Goal: Information Seeking & Learning: Compare options

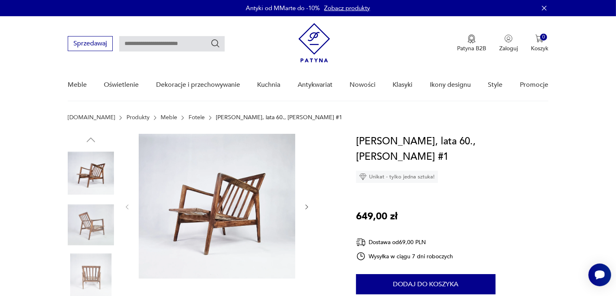
click at [101, 224] on img at bounding box center [91, 225] width 46 height 46
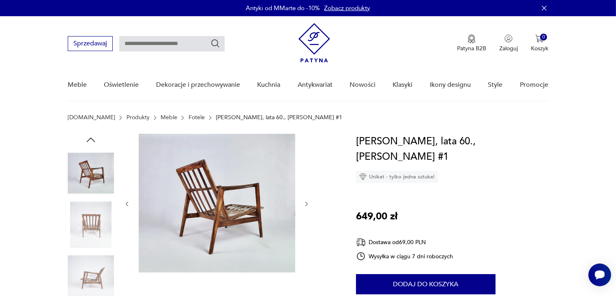
click at [94, 270] on img at bounding box center [91, 277] width 46 height 46
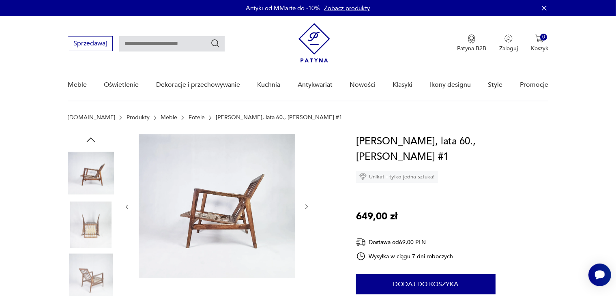
click at [101, 267] on img at bounding box center [91, 277] width 46 height 46
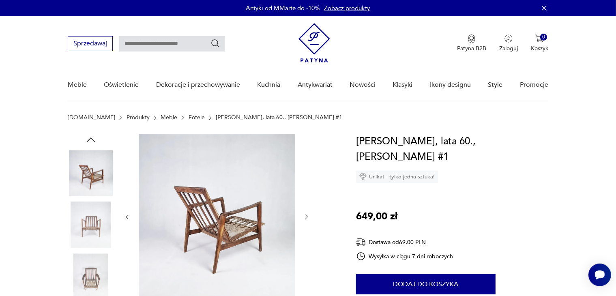
click at [98, 272] on img at bounding box center [91, 277] width 46 height 46
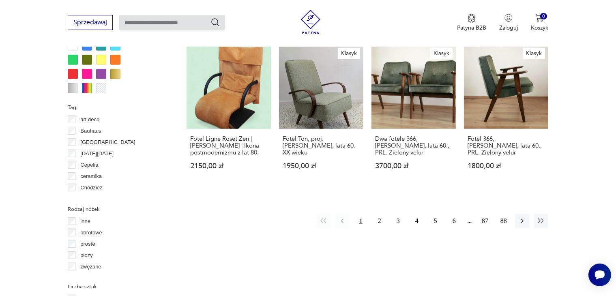
scroll to position [852, 0]
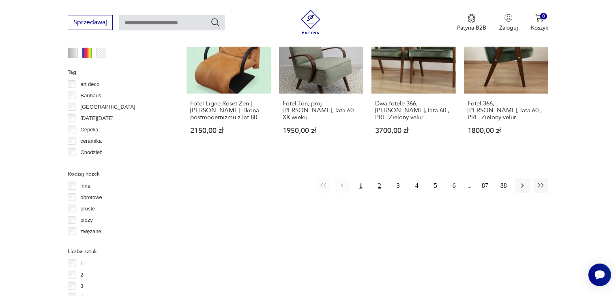
click at [380, 179] on button "2" at bounding box center [379, 186] width 15 height 15
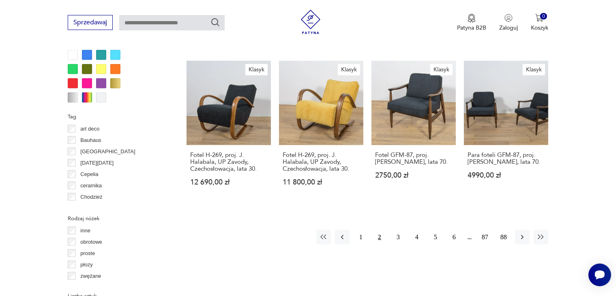
scroll to position [831, 0]
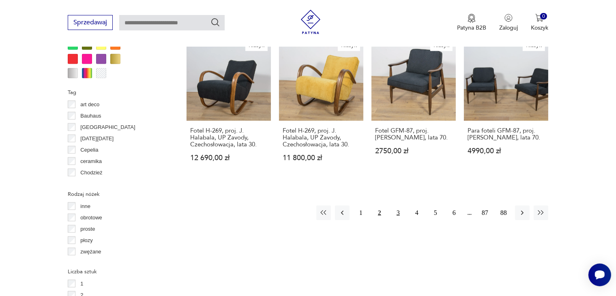
click at [398, 206] on button "3" at bounding box center [398, 213] width 15 height 15
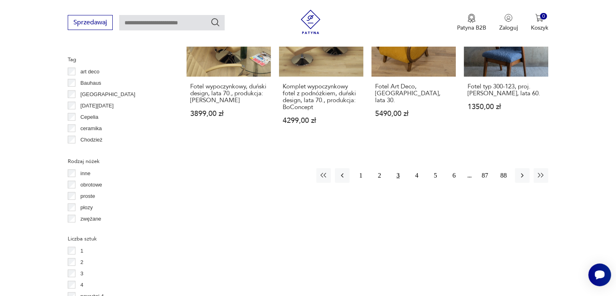
scroll to position [894, 0]
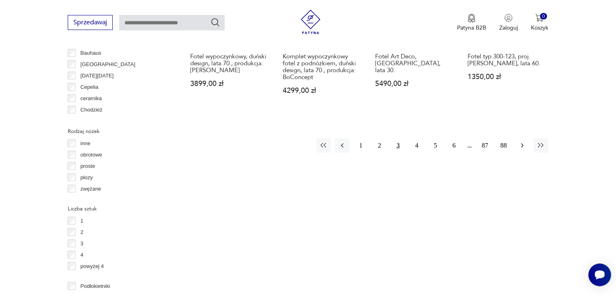
click at [520, 142] on icon "button" at bounding box center [523, 146] width 8 height 8
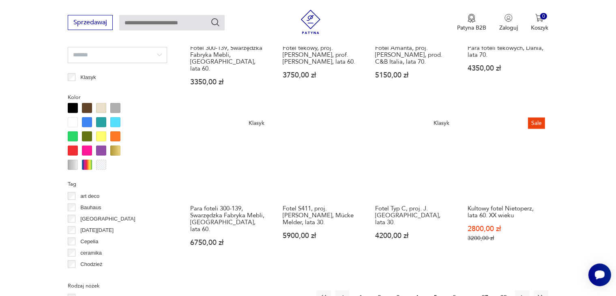
scroll to position [764, 0]
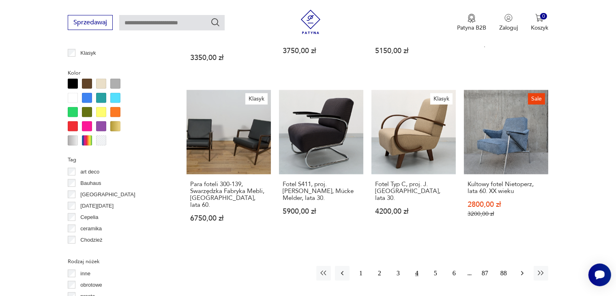
click at [523, 271] on icon "button" at bounding box center [522, 273] width 2 height 4
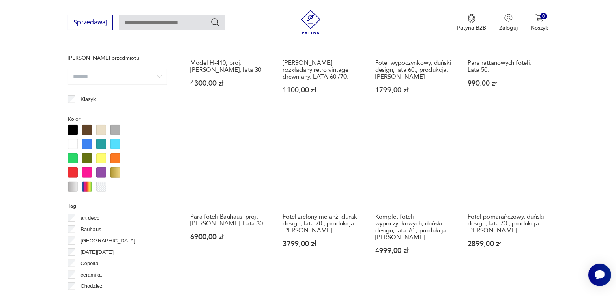
scroll to position [755, 0]
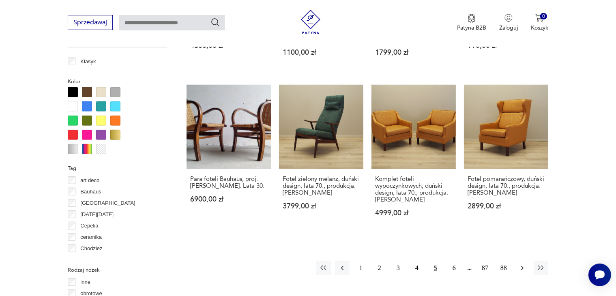
click at [524, 264] on icon "button" at bounding box center [523, 268] width 8 height 8
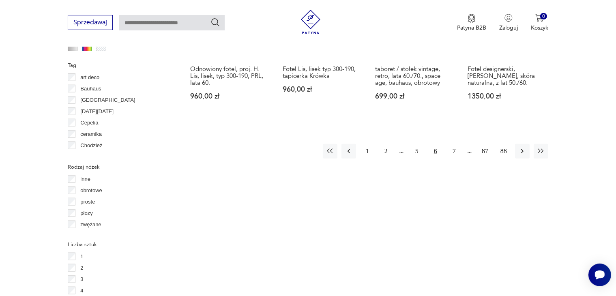
scroll to position [867, 0]
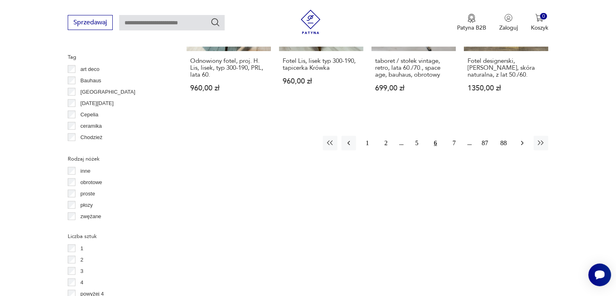
click at [523, 139] on icon "button" at bounding box center [523, 143] width 8 height 8
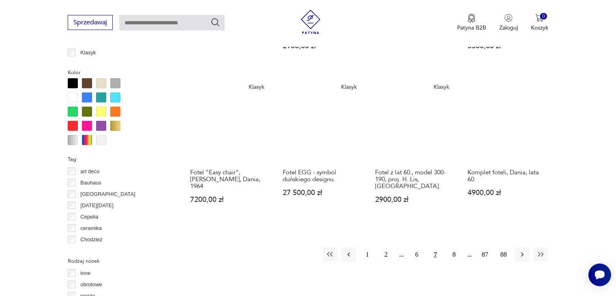
scroll to position [769, 0]
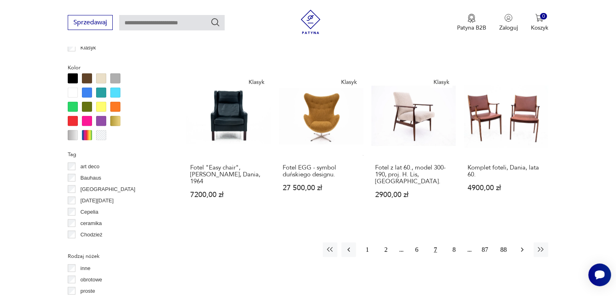
click at [521, 246] on icon "button" at bounding box center [523, 250] width 8 height 8
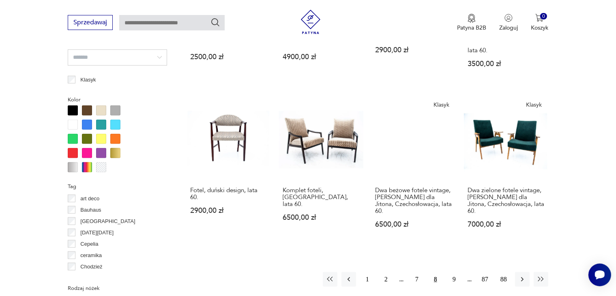
scroll to position [742, 0]
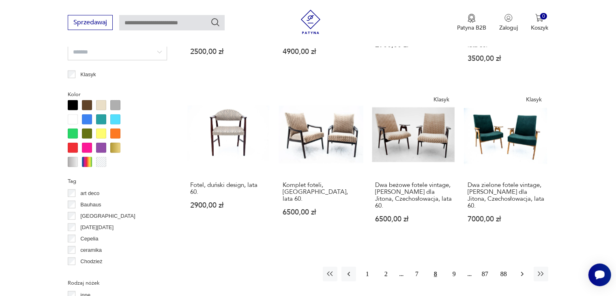
click at [524, 270] on icon "button" at bounding box center [523, 274] width 8 height 8
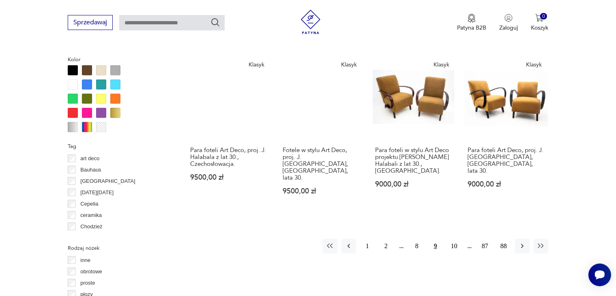
scroll to position [802, 0]
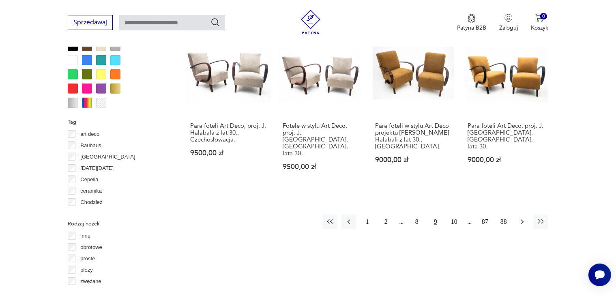
click at [523, 218] on icon "button" at bounding box center [523, 222] width 8 height 8
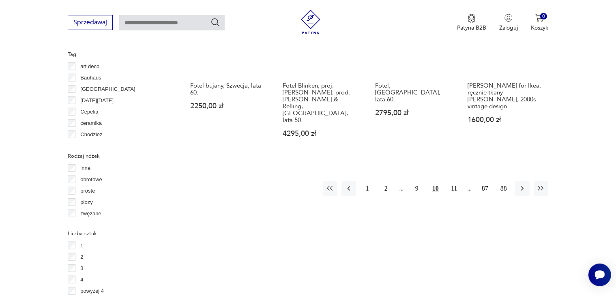
scroll to position [897, 0]
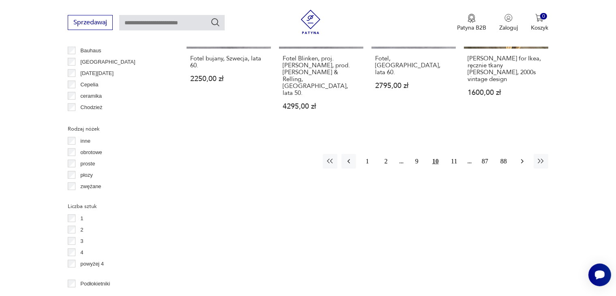
click at [522, 157] on icon "button" at bounding box center [523, 161] width 8 height 8
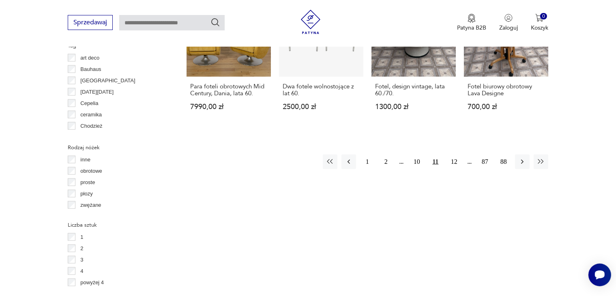
scroll to position [897, 0]
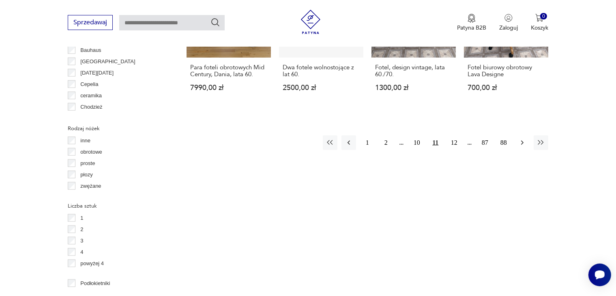
click at [523, 141] on icon "button" at bounding box center [522, 143] width 2 height 4
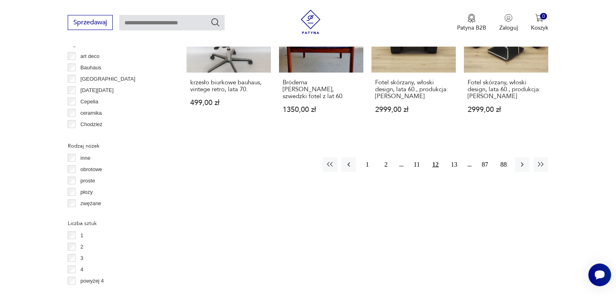
scroll to position [893, 0]
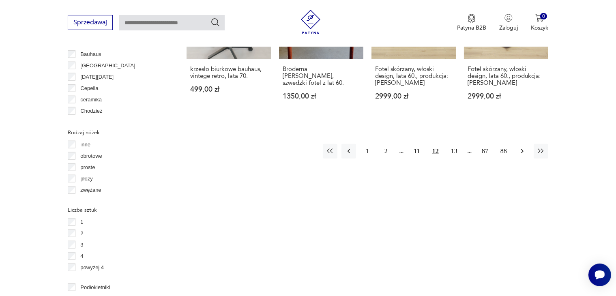
click at [521, 147] on icon "button" at bounding box center [523, 151] width 8 height 8
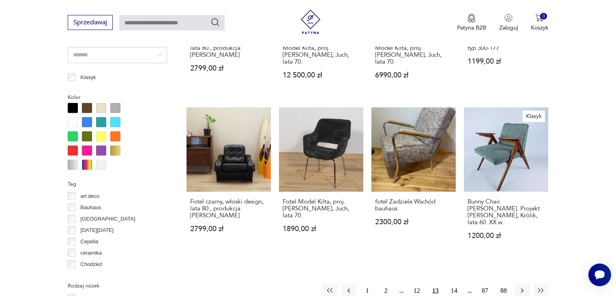
scroll to position [748, 0]
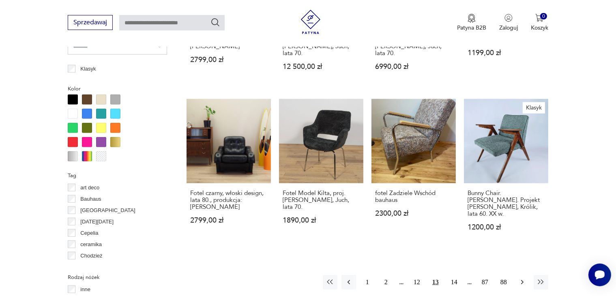
click at [523, 280] on icon "button" at bounding box center [522, 282] width 2 height 4
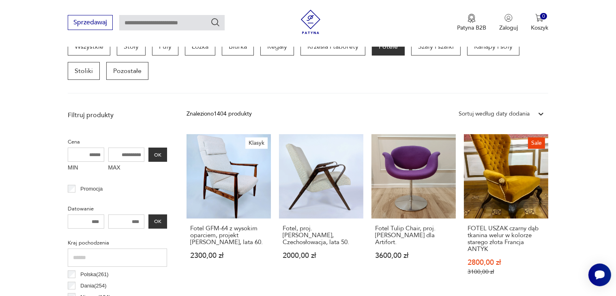
scroll to position [247, 0]
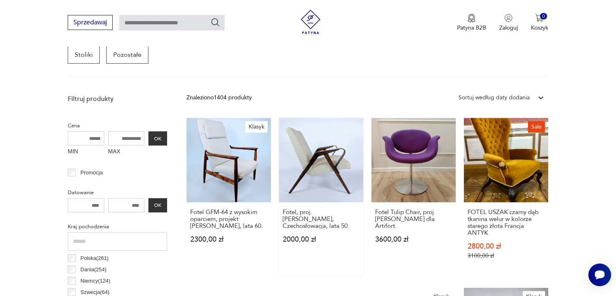
click at [320, 185] on link "Fotel, proj. [PERSON_NAME], Czechosłowacja, lata 50. 2000,00 zł" at bounding box center [321, 196] width 84 height 157
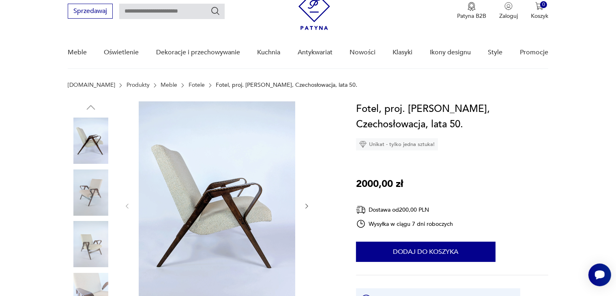
scroll to position [49, 0]
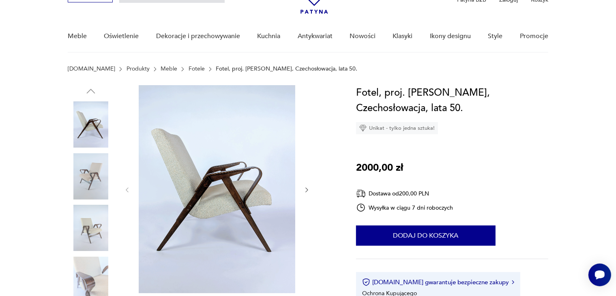
click at [96, 175] on img at bounding box center [91, 176] width 46 height 46
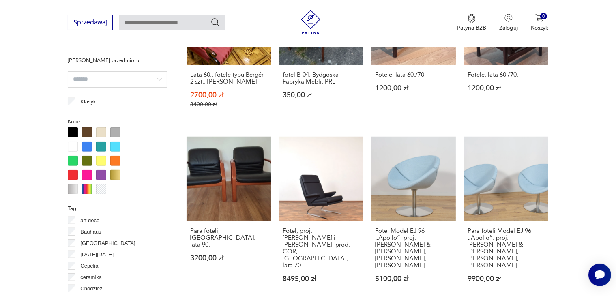
scroll to position [764, 0]
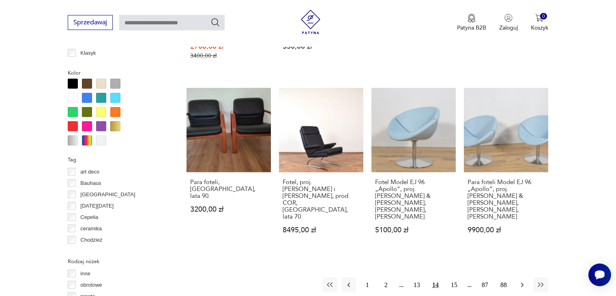
click at [521, 281] on icon "button" at bounding box center [523, 285] width 8 height 8
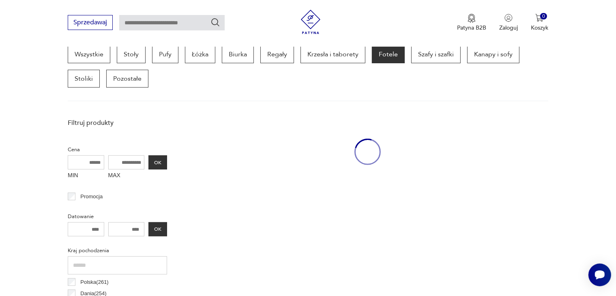
scroll to position [215, 0]
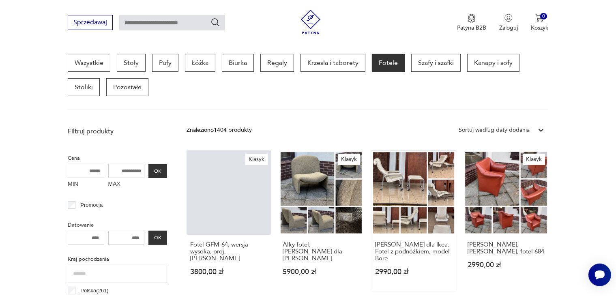
click at [398, 192] on link "[PERSON_NAME] dla Ikea. Fotel z podnóżkiem, model Bore 2990,00 zł" at bounding box center [414, 221] width 84 height 141
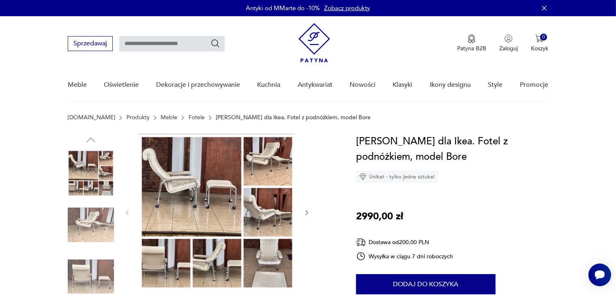
click at [91, 219] on img at bounding box center [91, 225] width 46 height 46
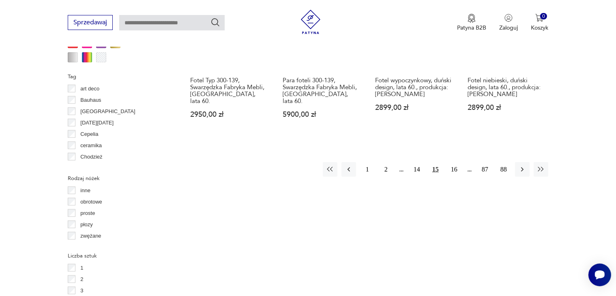
scroll to position [874, 0]
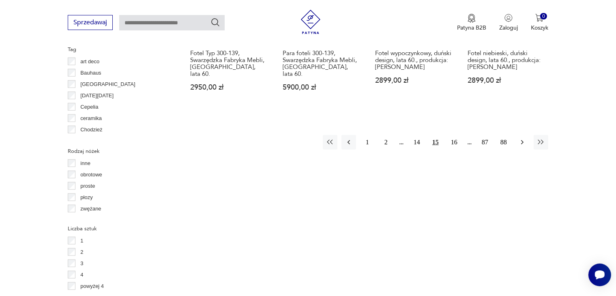
click at [521, 140] on icon "button" at bounding box center [522, 142] width 2 height 4
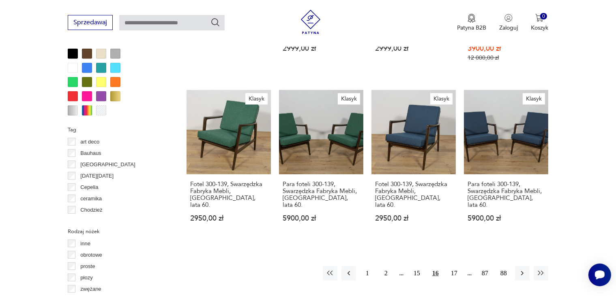
scroll to position [802, 0]
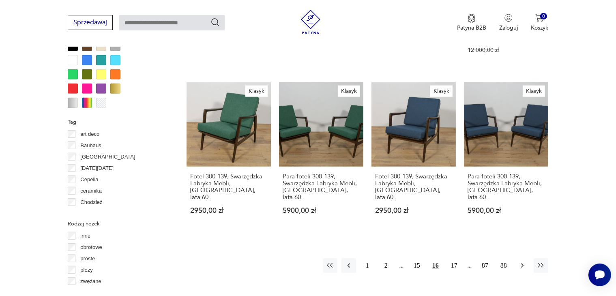
click at [523, 262] on icon "button" at bounding box center [523, 266] width 8 height 8
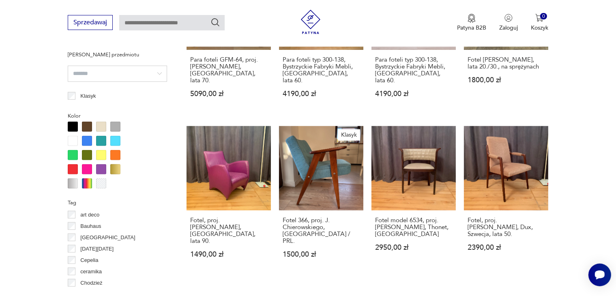
scroll to position [745, 0]
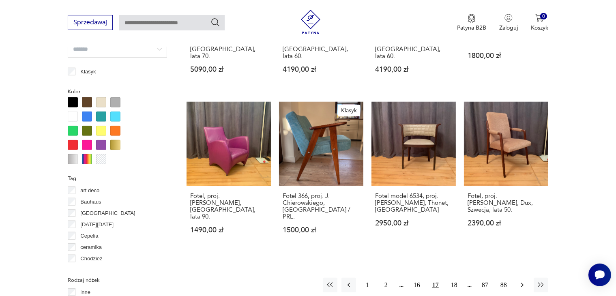
click at [521, 281] on icon "button" at bounding box center [523, 285] width 8 height 8
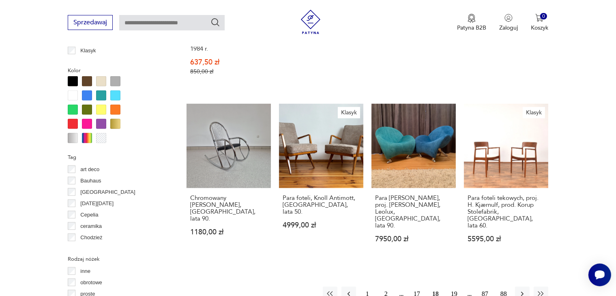
scroll to position [777, 0]
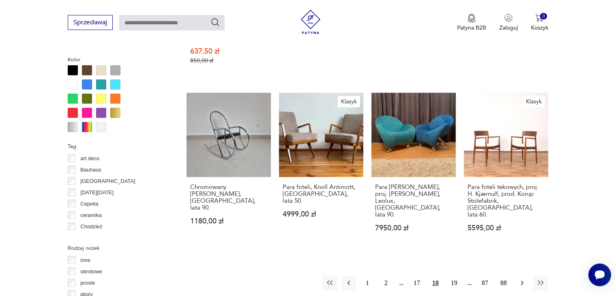
click at [521, 279] on icon "button" at bounding box center [523, 283] width 8 height 8
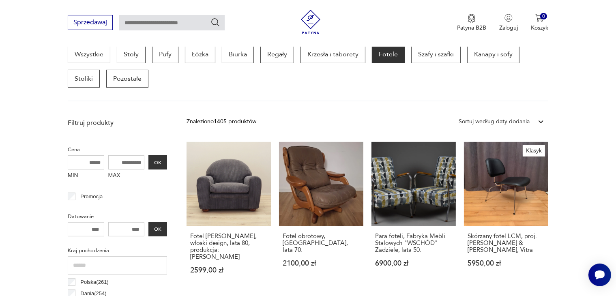
scroll to position [231, 0]
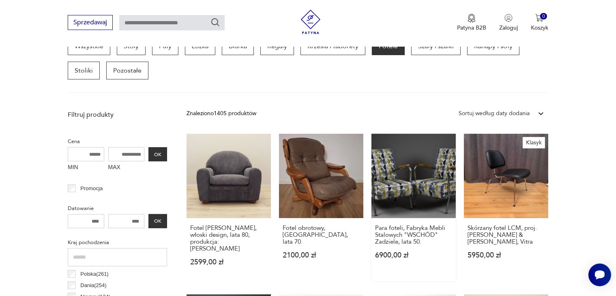
click at [440, 196] on link "Para foteli, Fabryka Mebli Stalowych "WSCHÓD" Zadziele, lata 50. 6900,00 zł" at bounding box center [414, 208] width 84 height 148
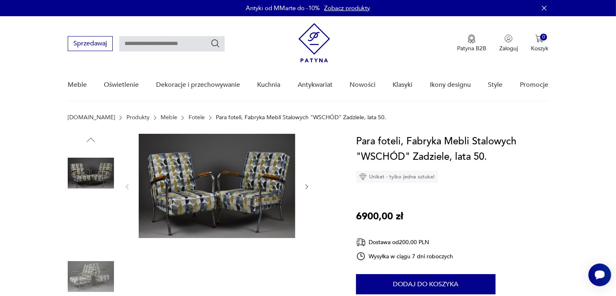
click at [100, 230] on img at bounding box center [91, 225] width 46 height 46
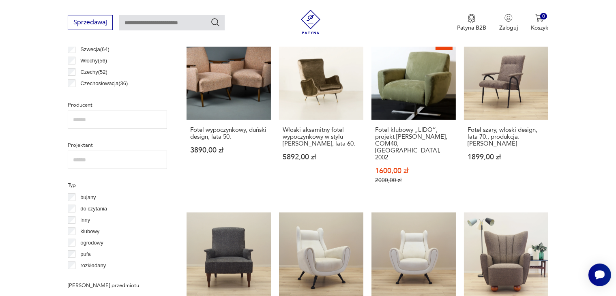
scroll to position [749, 0]
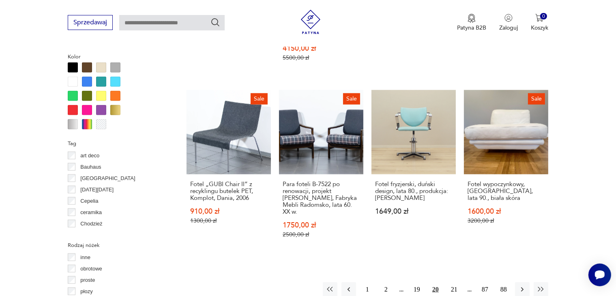
scroll to position [796, 0]
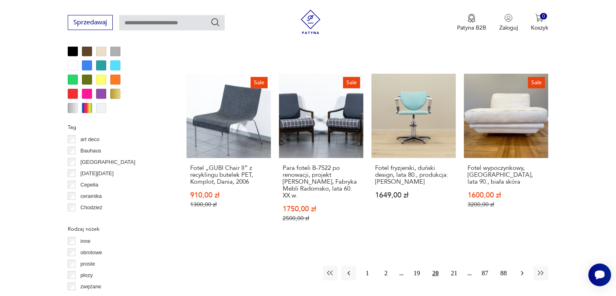
click at [523, 269] on icon "button" at bounding box center [523, 273] width 8 height 8
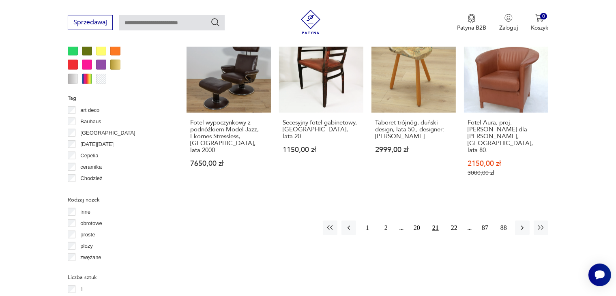
scroll to position [866, 0]
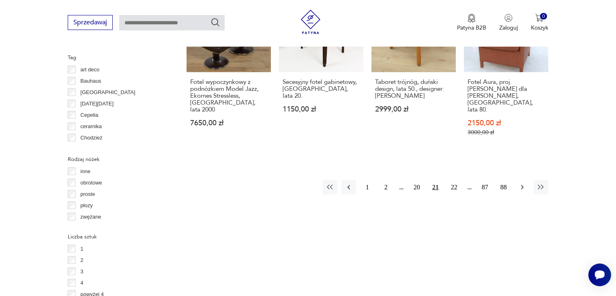
click at [522, 183] on icon "button" at bounding box center [523, 187] width 8 height 8
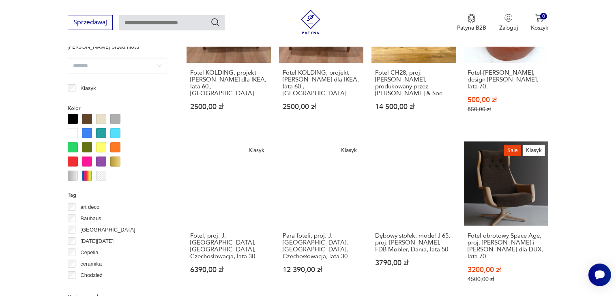
scroll to position [764, 0]
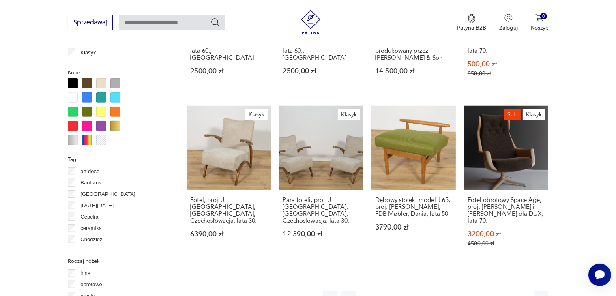
click at [523, 289] on icon "button" at bounding box center [523, 299] width 8 height 8
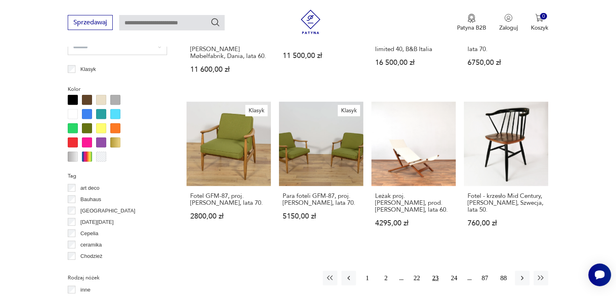
scroll to position [753, 0]
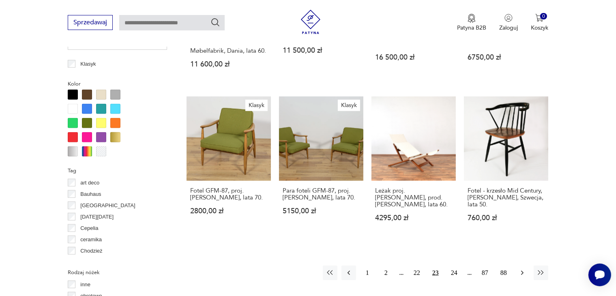
click at [521, 271] on icon "button" at bounding box center [522, 273] width 2 height 4
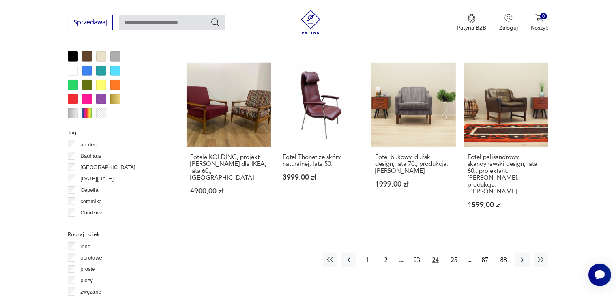
scroll to position [797, 0]
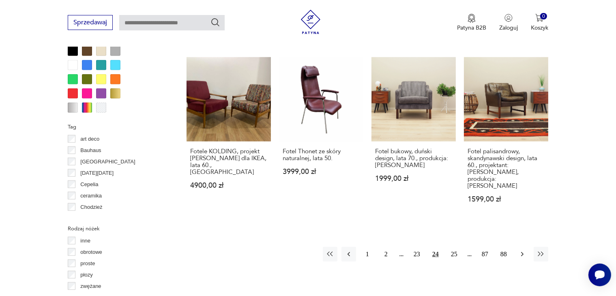
click at [523, 252] on icon "button" at bounding box center [522, 254] width 2 height 4
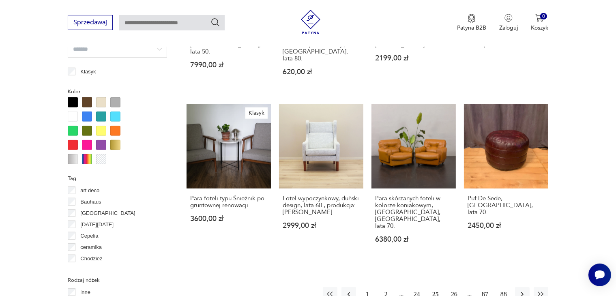
scroll to position [767, 0]
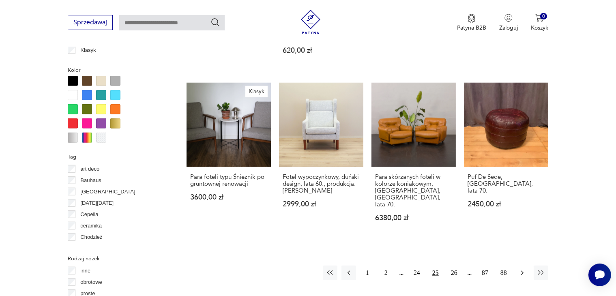
click at [524, 269] on icon "button" at bounding box center [523, 273] width 8 height 8
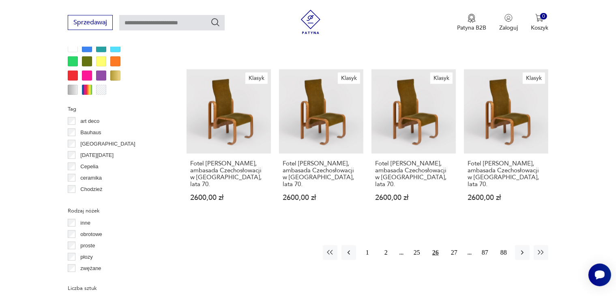
scroll to position [815, 0]
click at [521, 248] on icon "button" at bounding box center [523, 252] width 8 height 8
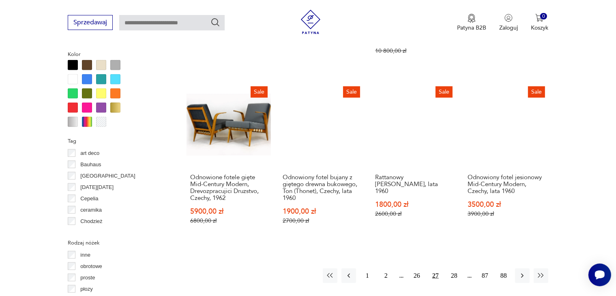
scroll to position [839, 0]
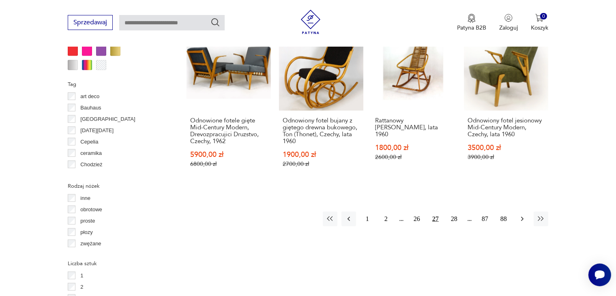
click at [525, 215] on icon "button" at bounding box center [523, 219] width 8 height 8
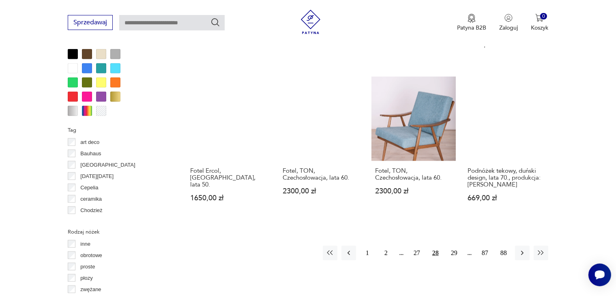
scroll to position [821, 0]
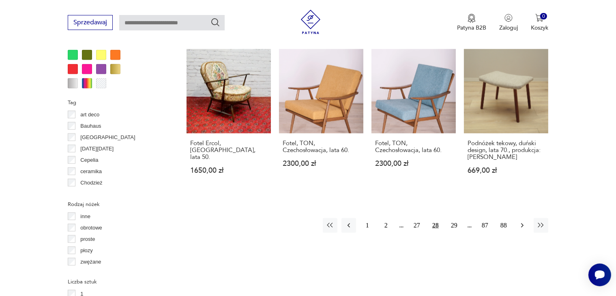
click at [522, 224] on icon "button" at bounding box center [522, 226] width 2 height 4
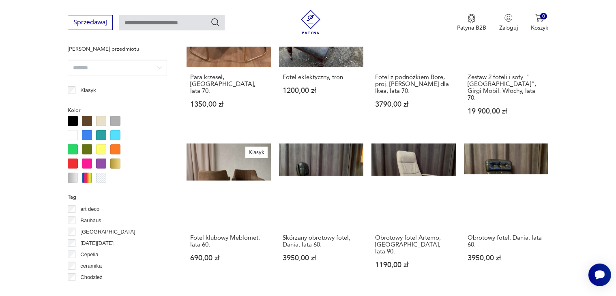
scroll to position [745, 0]
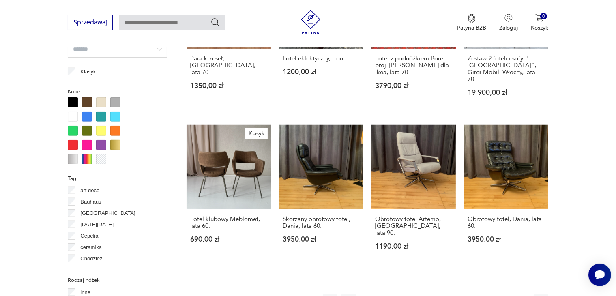
click at [524, 289] on icon "button" at bounding box center [523, 301] width 8 height 8
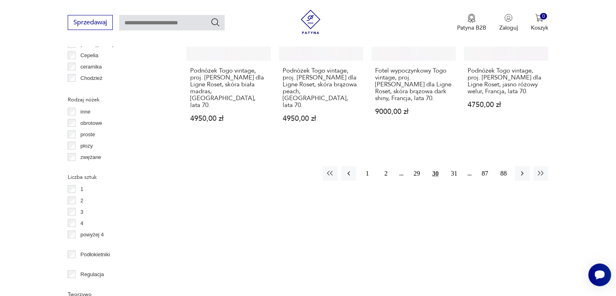
scroll to position [934, 0]
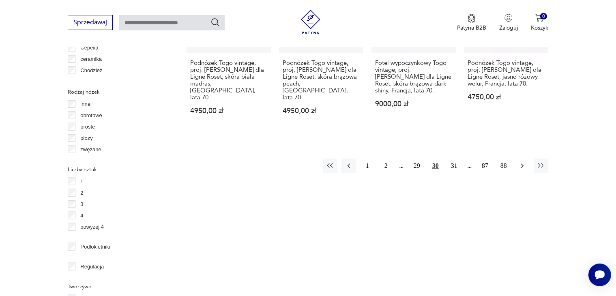
click at [524, 162] on icon "button" at bounding box center [523, 166] width 8 height 8
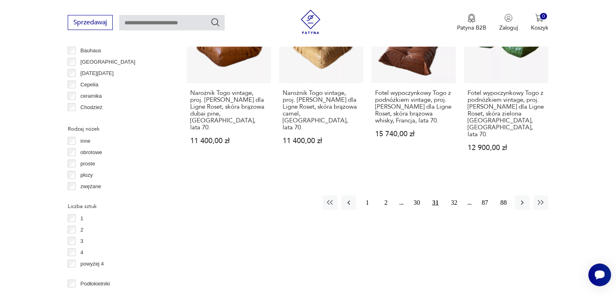
scroll to position [910, 0]
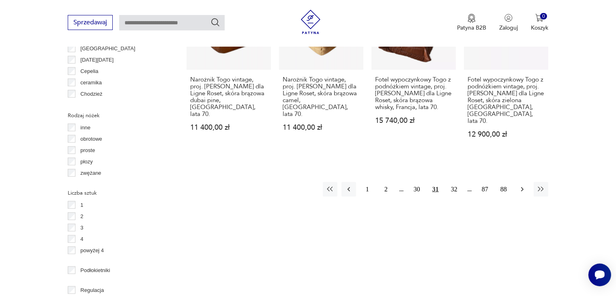
click at [524, 185] on icon "button" at bounding box center [523, 189] width 8 height 8
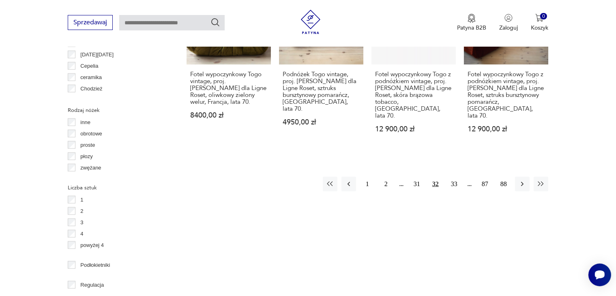
scroll to position [921, 0]
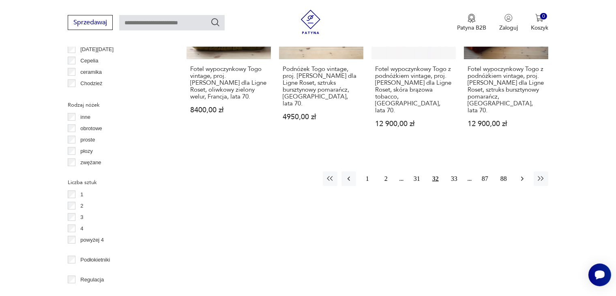
click at [522, 175] on icon "button" at bounding box center [523, 179] width 8 height 8
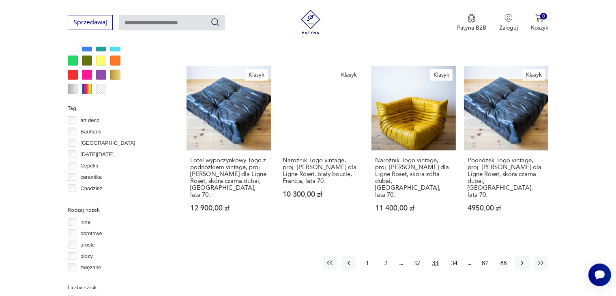
scroll to position [832, 0]
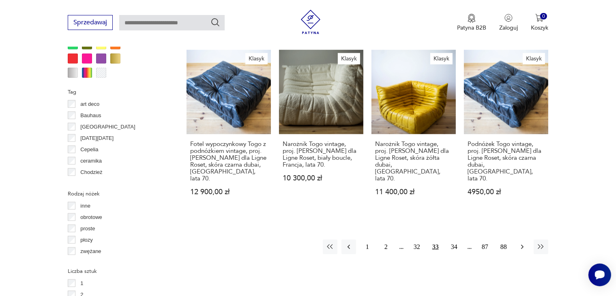
click at [523, 243] on icon "button" at bounding box center [523, 247] width 8 height 8
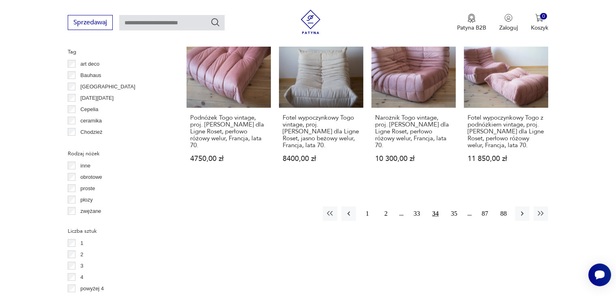
scroll to position [897, 0]
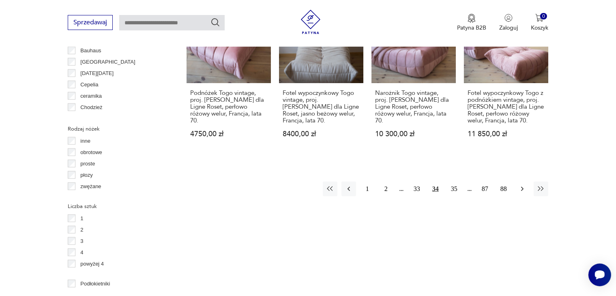
click at [521, 185] on icon "button" at bounding box center [523, 189] width 8 height 8
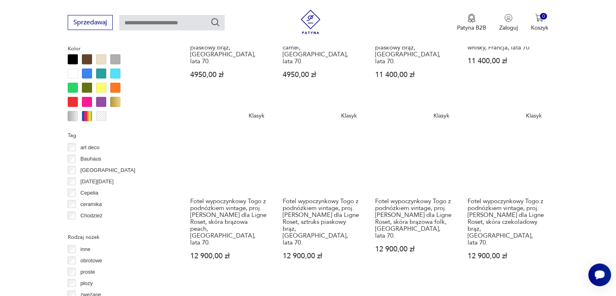
scroll to position [810, 0]
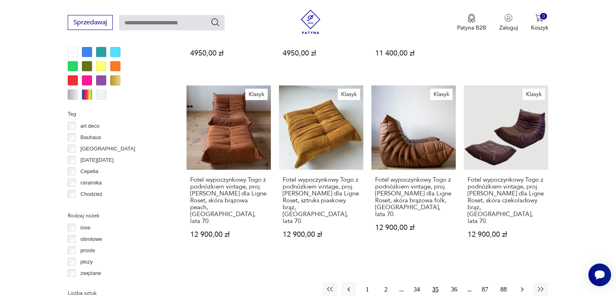
click at [523, 286] on icon "button" at bounding box center [523, 290] width 8 height 8
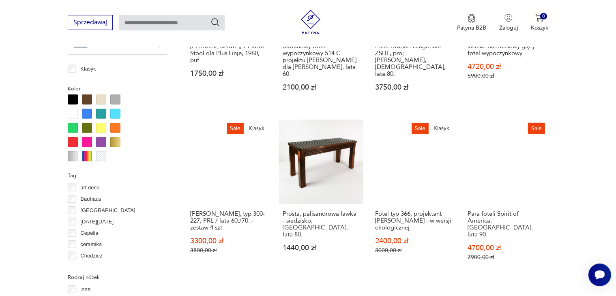
scroll to position [799, 0]
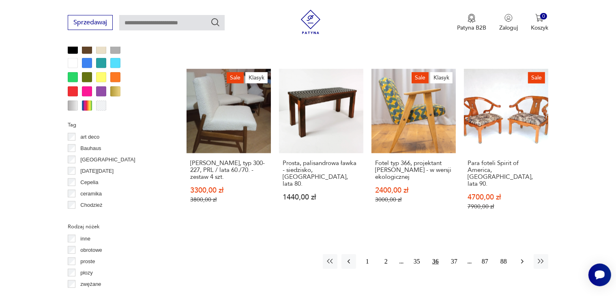
click at [524, 258] on icon "button" at bounding box center [523, 262] width 8 height 8
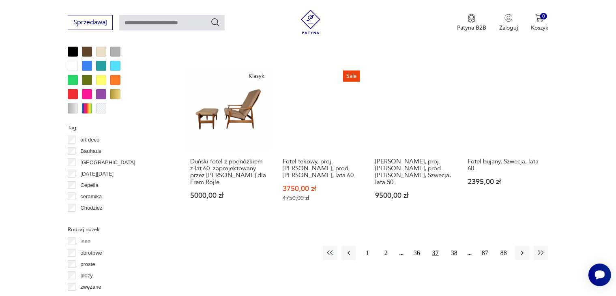
scroll to position [807, 0]
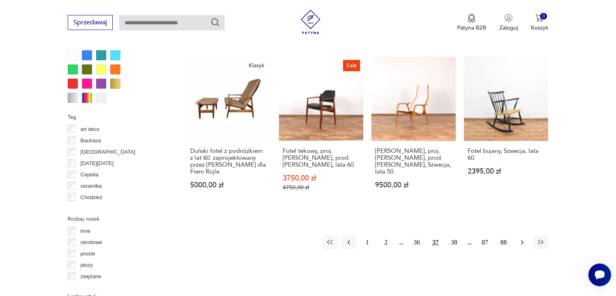
click at [521, 239] on icon "button" at bounding box center [523, 243] width 8 height 8
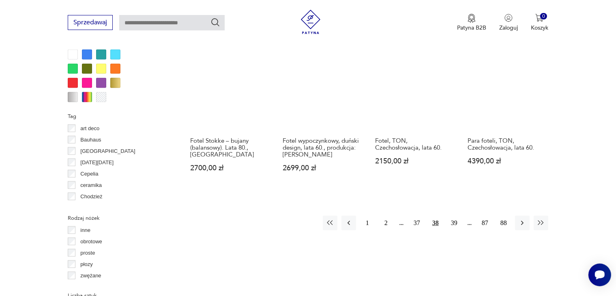
scroll to position [813, 0]
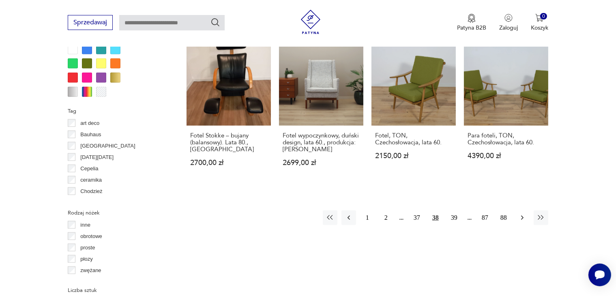
click at [523, 214] on icon "button" at bounding box center [523, 218] width 8 height 8
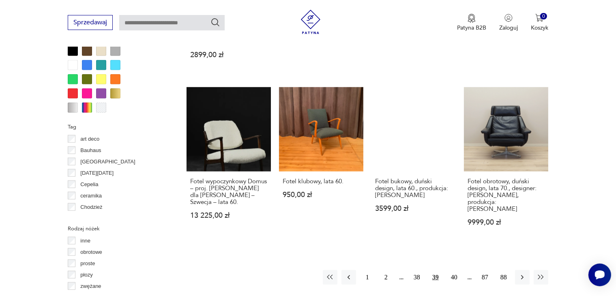
scroll to position [809, 0]
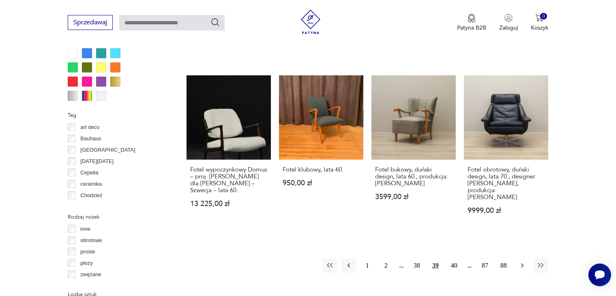
click at [523, 264] on icon "button" at bounding box center [522, 266] width 2 height 4
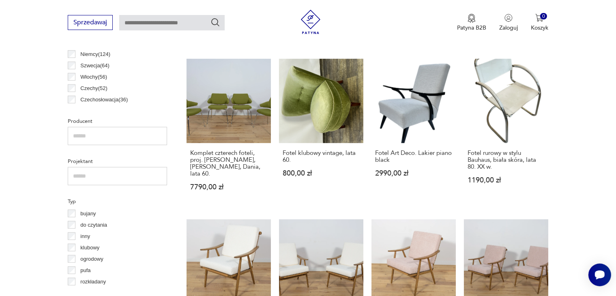
scroll to position [733, 0]
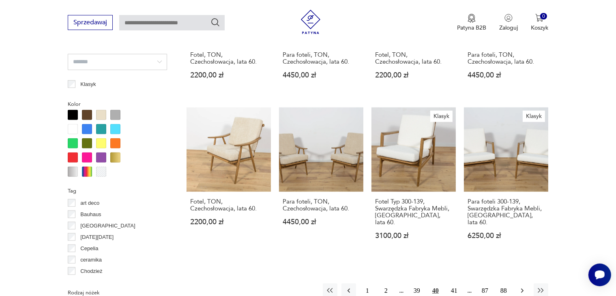
click at [524, 287] on icon "button" at bounding box center [523, 291] width 8 height 8
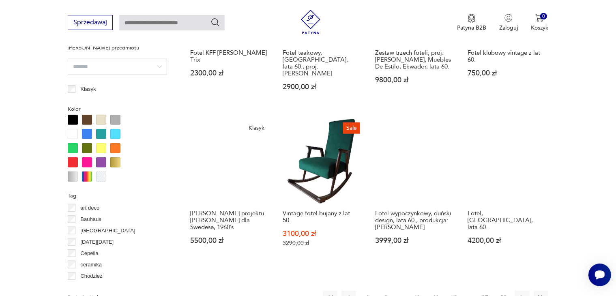
scroll to position [733, 0]
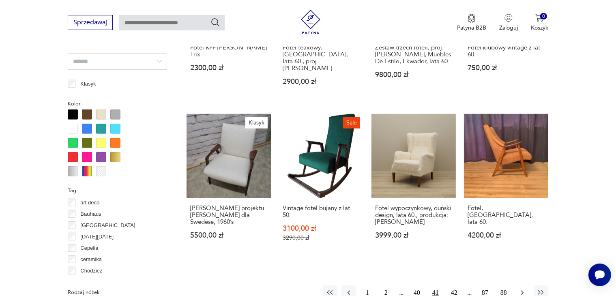
click at [519, 289] on icon "button" at bounding box center [523, 293] width 8 height 8
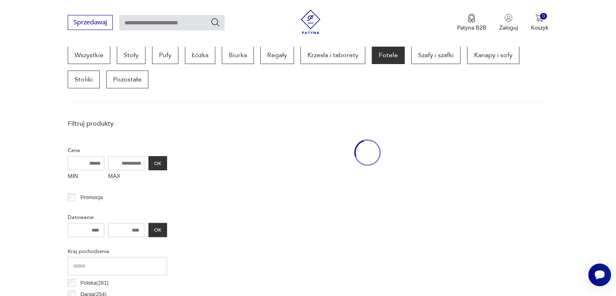
scroll to position [215, 0]
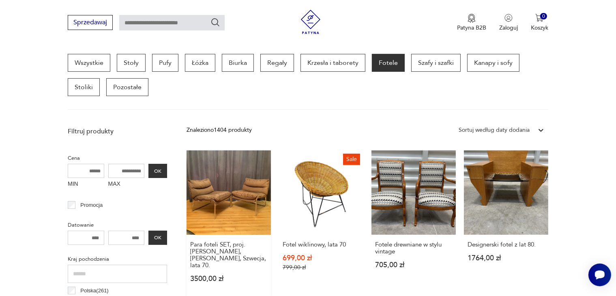
click at [250, 196] on link "Para foteli SET, proj. [PERSON_NAME], [PERSON_NAME], Szwecja, lata 70. 3500,00 …" at bounding box center [229, 225] width 84 height 148
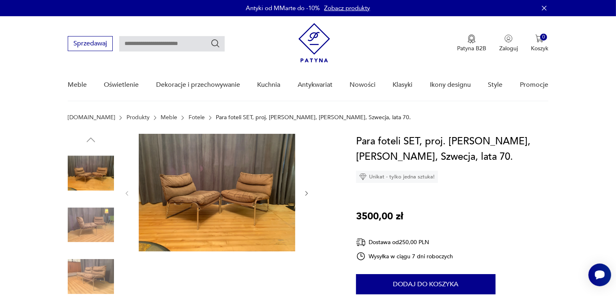
click at [260, 215] on img at bounding box center [217, 193] width 157 height 118
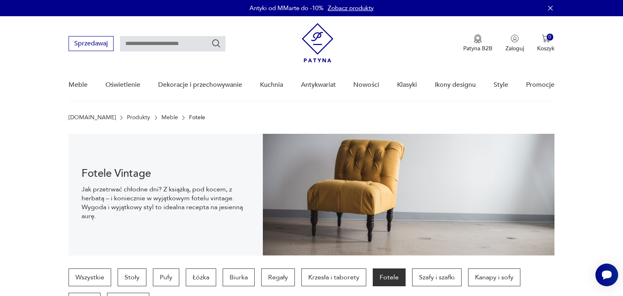
scroll to position [215, 0]
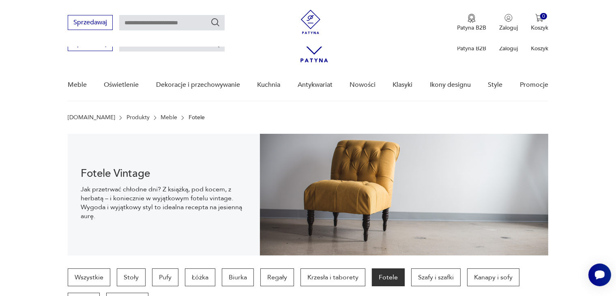
scroll to position [215, 0]
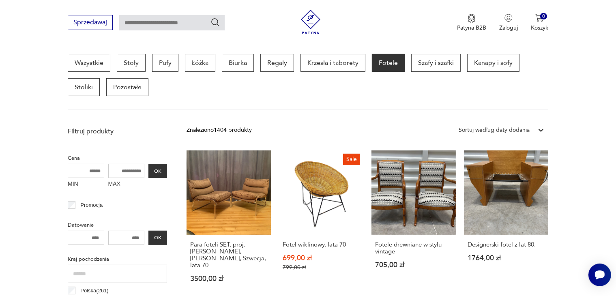
scroll to position [733, 0]
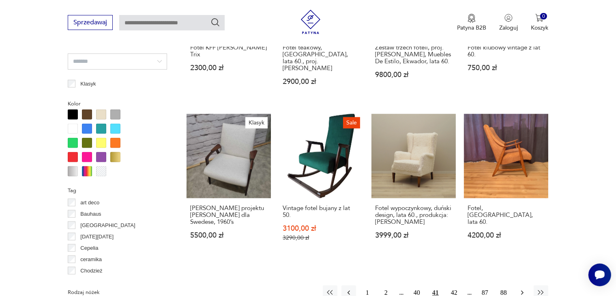
click at [520, 289] on icon "button" at bounding box center [523, 293] width 8 height 8
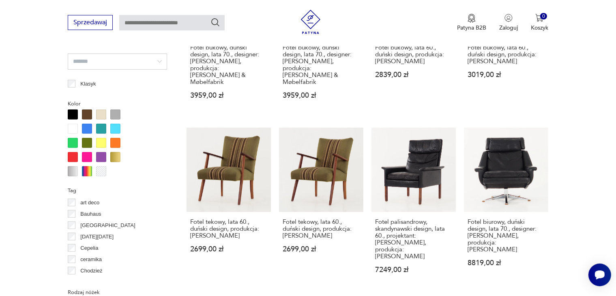
scroll to position [733, 0]
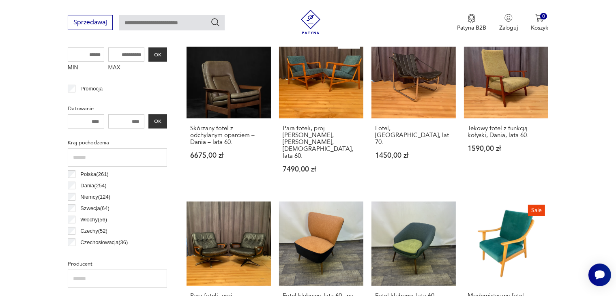
scroll to position [337, 0]
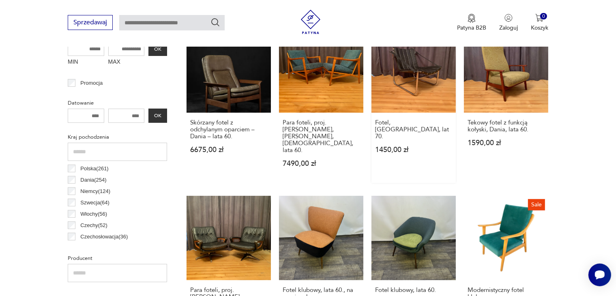
click at [433, 95] on link "Fotel, [GEOGRAPHIC_DATA], lat 70. 1450,00 zł" at bounding box center [414, 105] width 84 height 155
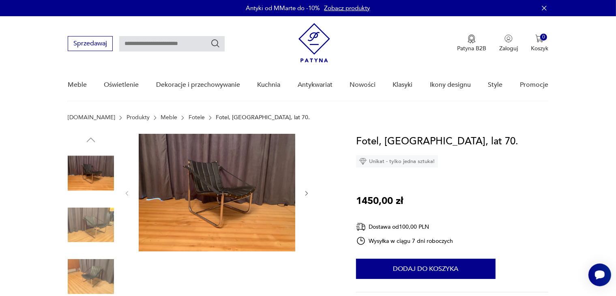
click at [263, 219] on img at bounding box center [217, 193] width 157 height 118
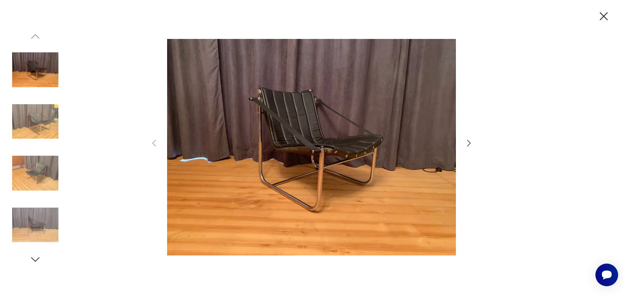
click at [470, 144] on icon "button" at bounding box center [469, 143] width 10 height 10
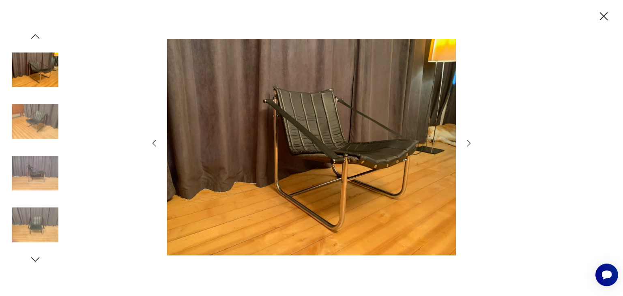
click at [468, 142] on icon "button" at bounding box center [469, 143] width 10 height 10
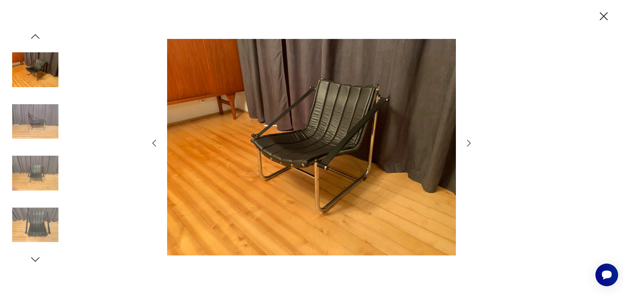
click at [468, 142] on icon "button" at bounding box center [469, 143] width 10 height 10
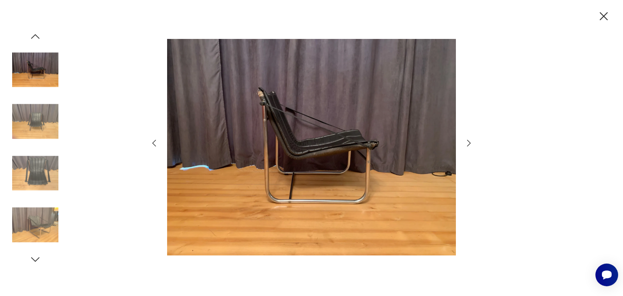
click at [468, 142] on icon "button" at bounding box center [469, 143] width 10 height 10
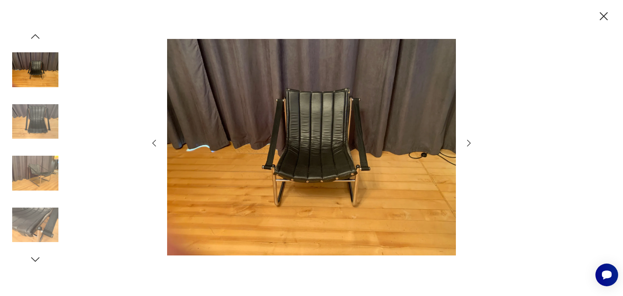
click at [606, 16] on icon "button" at bounding box center [604, 16] width 14 height 14
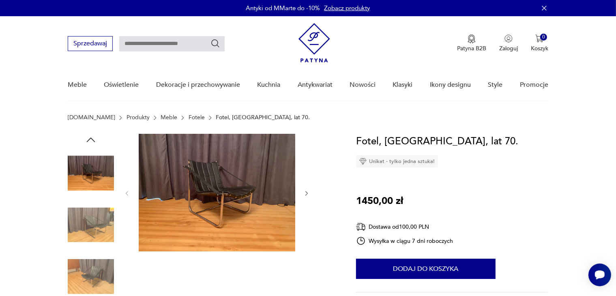
scroll to position [259, 0]
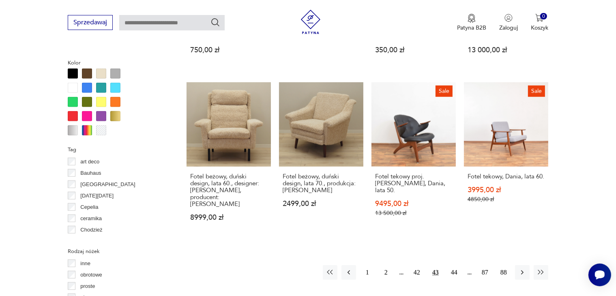
scroll to position [783, 0]
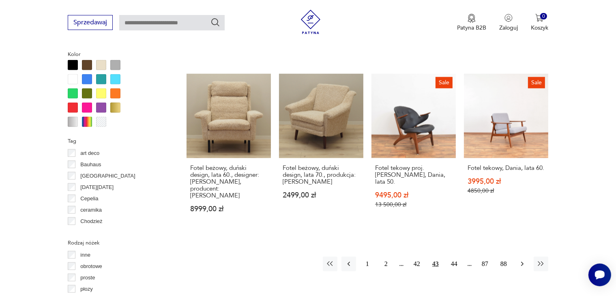
click at [523, 262] on icon "button" at bounding box center [522, 264] width 2 height 4
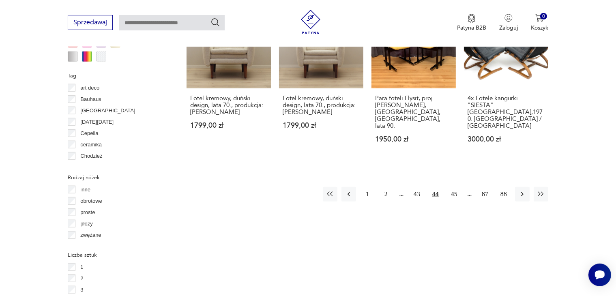
scroll to position [861, 0]
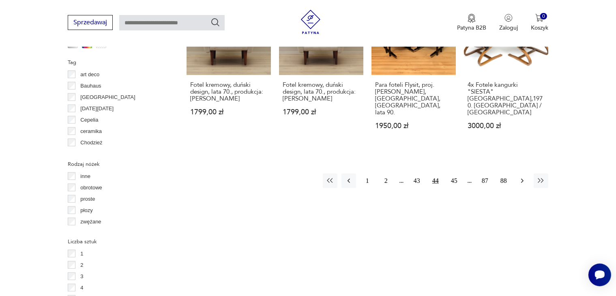
click at [524, 177] on icon "button" at bounding box center [523, 181] width 8 height 8
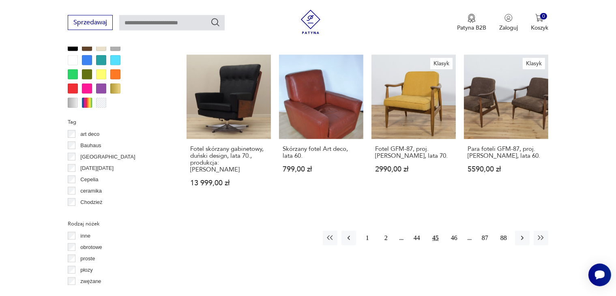
scroll to position [826, 0]
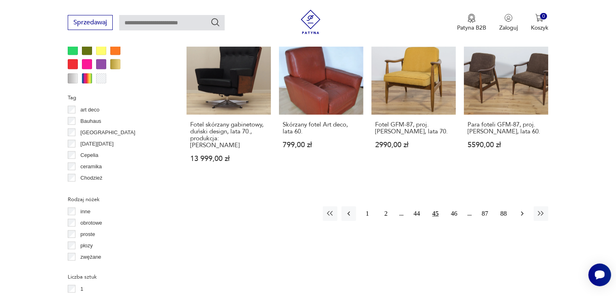
click at [523, 210] on icon "button" at bounding box center [523, 214] width 8 height 8
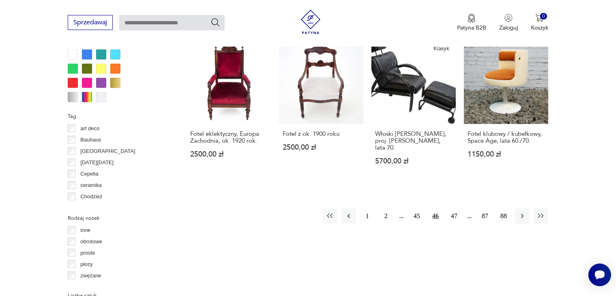
scroll to position [834, 0]
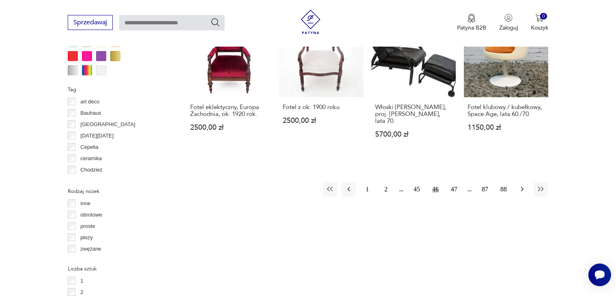
click at [522, 187] on icon "button" at bounding box center [522, 189] width 2 height 4
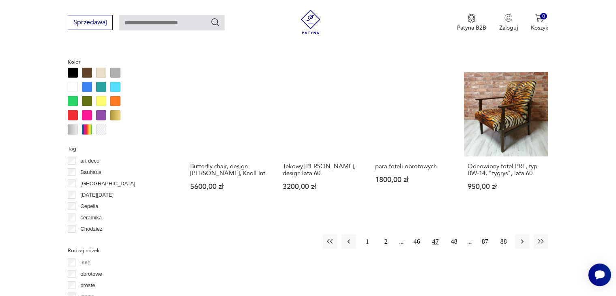
scroll to position [780, 0]
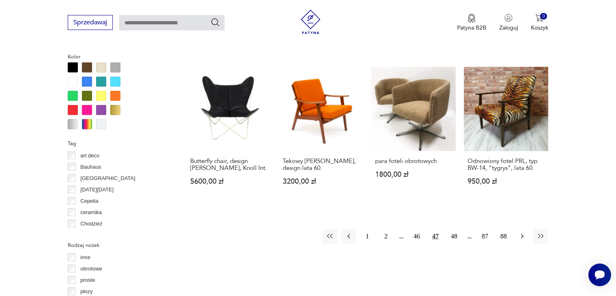
click at [524, 232] on icon "button" at bounding box center [523, 236] width 8 height 8
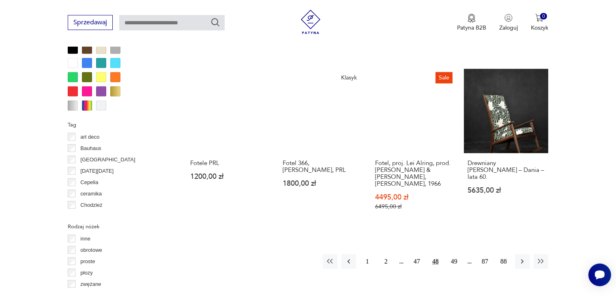
scroll to position [848, 0]
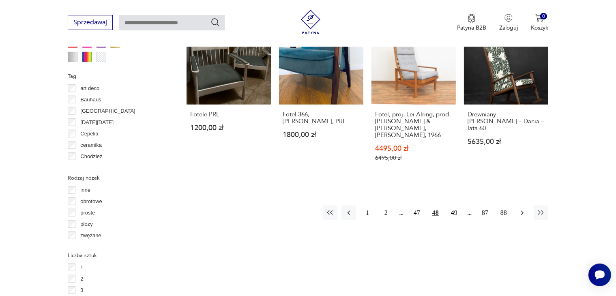
click at [523, 209] on icon "button" at bounding box center [523, 213] width 8 height 8
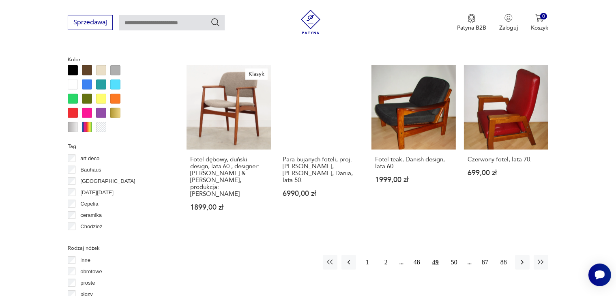
scroll to position [796, 0]
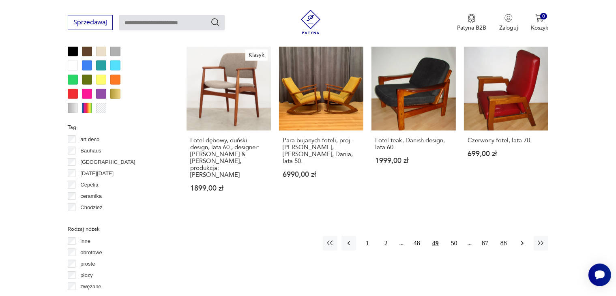
click at [523, 241] on icon "button" at bounding box center [522, 243] width 2 height 4
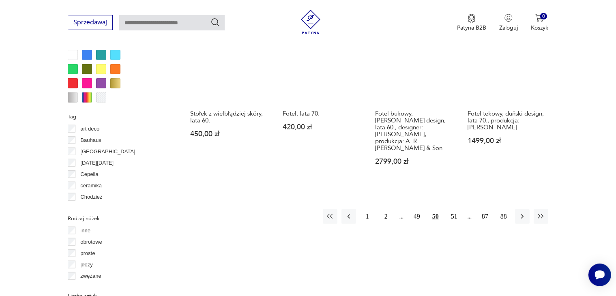
scroll to position [826, 0]
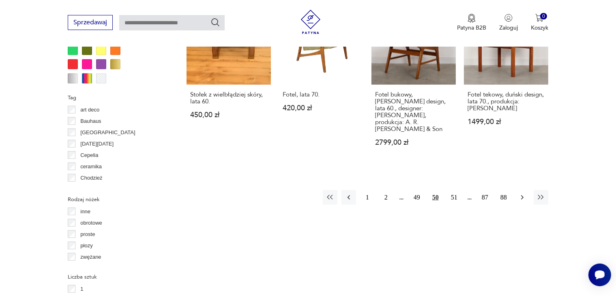
click at [523, 196] on icon "button" at bounding box center [522, 198] width 2 height 4
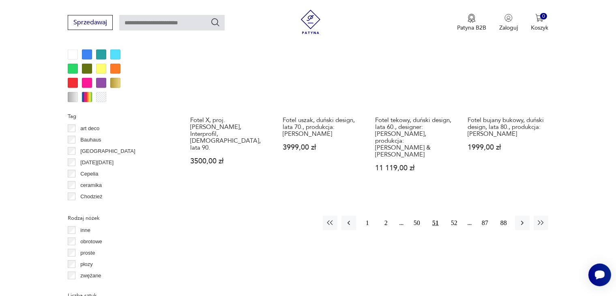
scroll to position [856, 0]
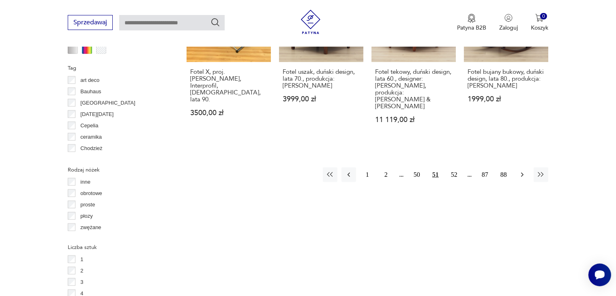
click at [523, 171] on icon "button" at bounding box center [523, 175] width 8 height 8
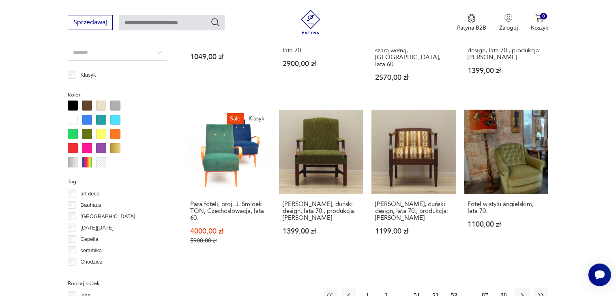
scroll to position [753, 0]
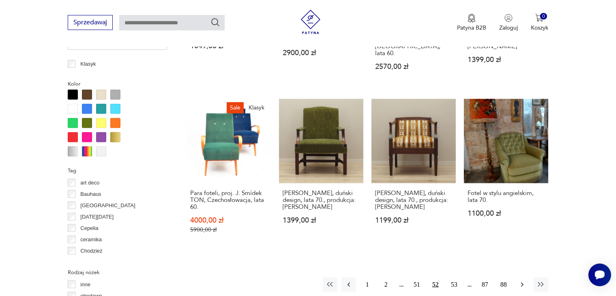
click at [523, 283] on icon "button" at bounding box center [522, 285] width 2 height 4
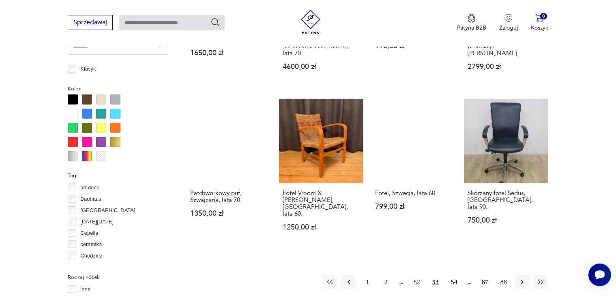
scroll to position [767, 0]
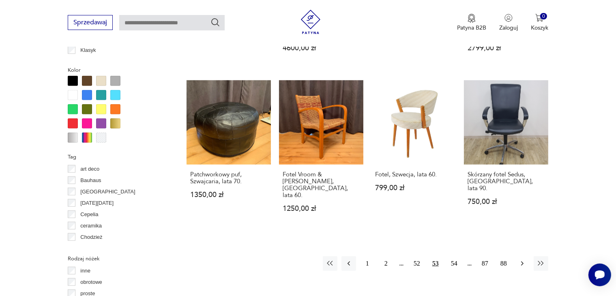
click at [523, 260] on icon "button" at bounding box center [523, 264] width 8 height 8
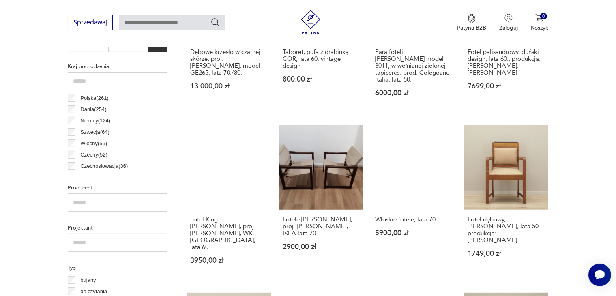
scroll to position [453, 0]
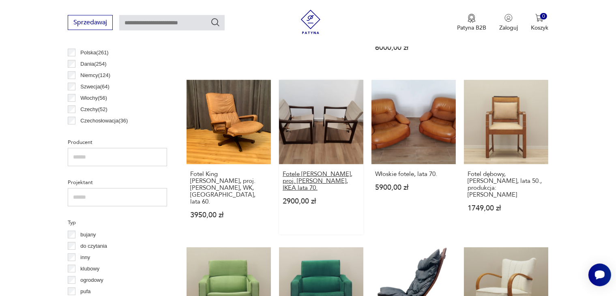
click at [335, 171] on h3 "Fotele [PERSON_NAME], proj. [PERSON_NAME], IKEA lata 70." at bounding box center [321, 181] width 77 height 21
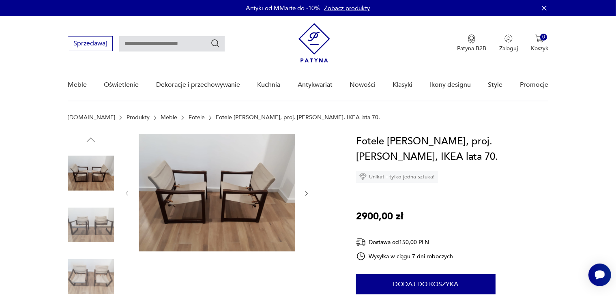
click at [258, 204] on img at bounding box center [217, 193] width 157 height 118
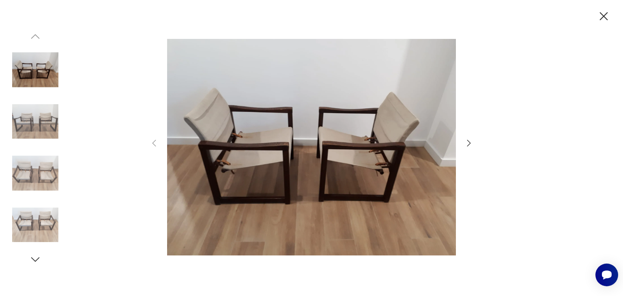
click at [44, 120] on img at bounding box center [35, 122] width 46 height 46
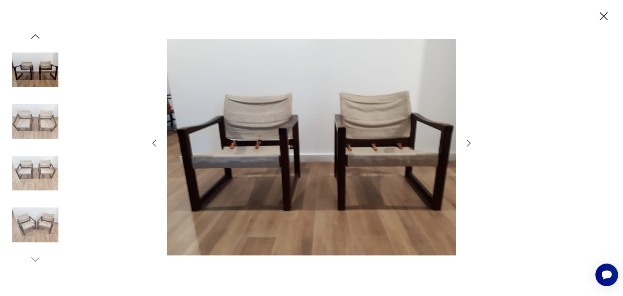
click at [39, 181] on img at bounding box center [35, 173] width 46 height 46
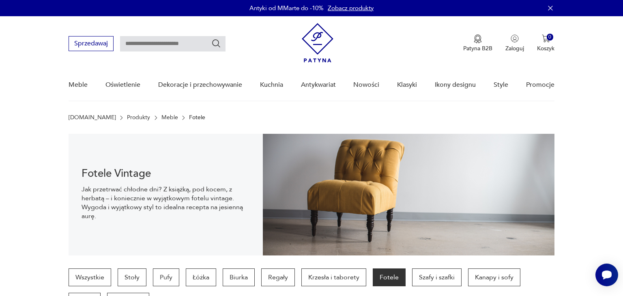
scroll to position [450, 0]
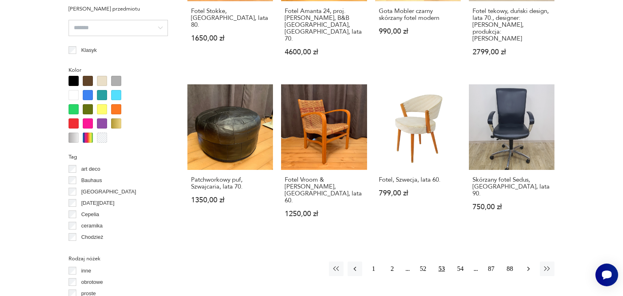
click at [527, 265] on icon "button" at bounding box center [529, 269] width 8 height 8
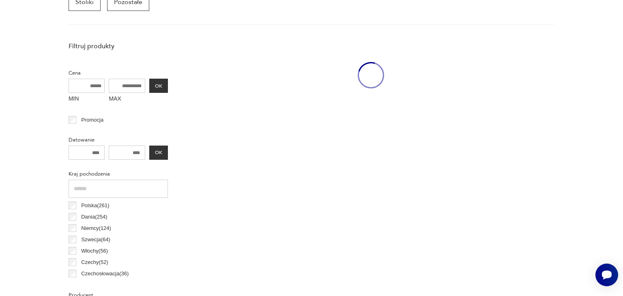
scroll to position [215, 0]
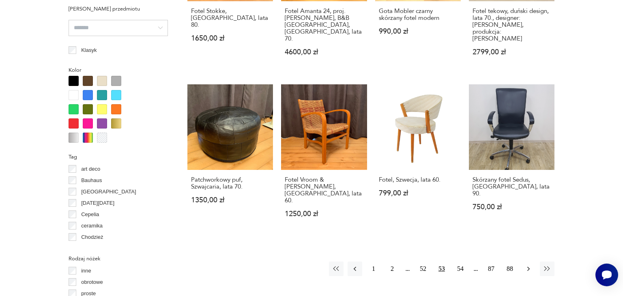
click at [529, 265] on icon "button" at bounding box center [529, 269] width 8 height 8
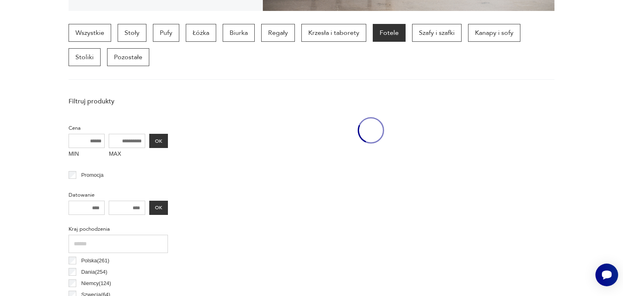
scroll to position [215, 0]
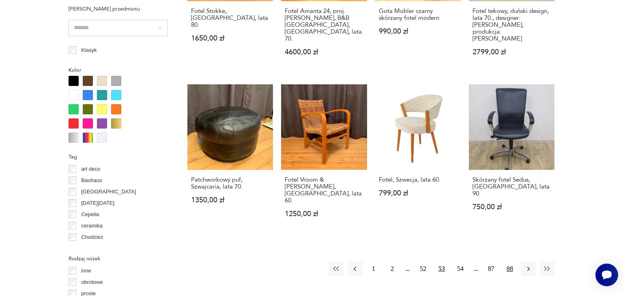
click at [510, 262] on button "88" at bounding box center [510, 269] width 15 height 15
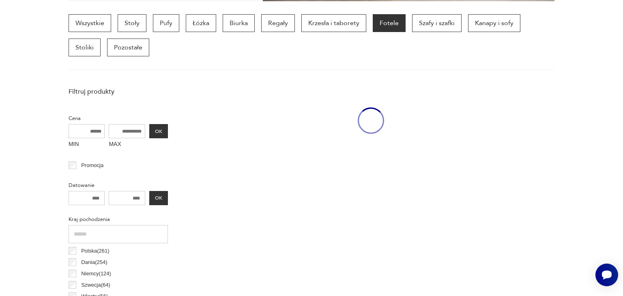
scroll to position [215, 0]
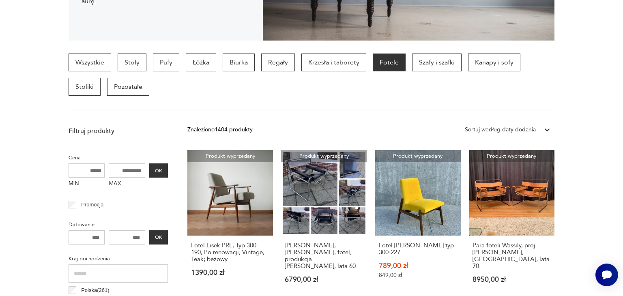
scroll to position [767, 0]
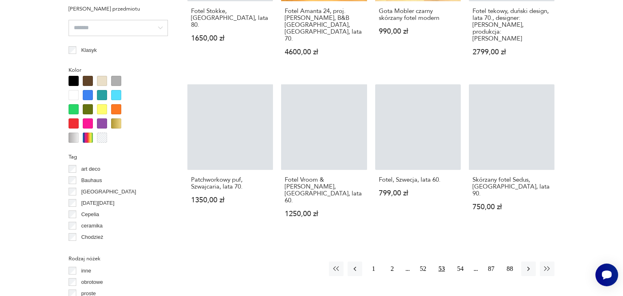
scroll to position [753, 0]
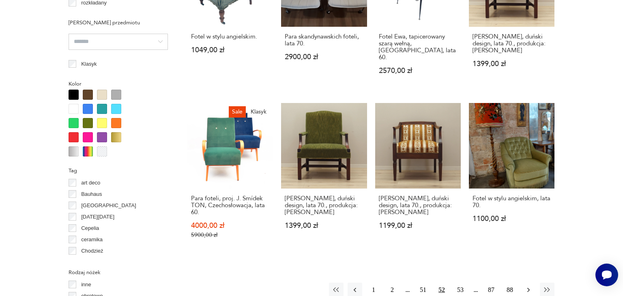
click at [528, 286] on icon "button" at bounding box center [529, 290] width 8 height 8
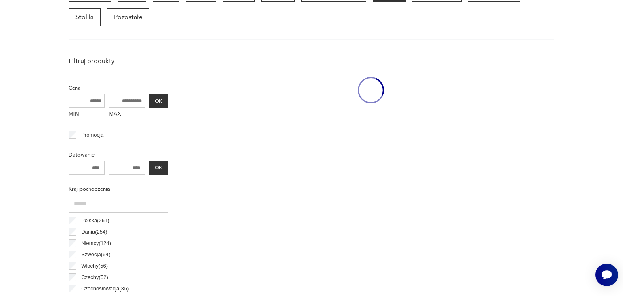
scroll to position [215, 0]
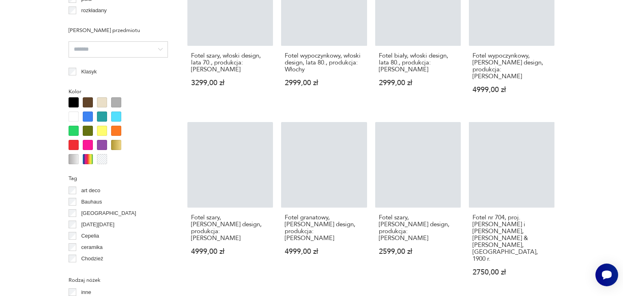
scroll to position [874, 0]
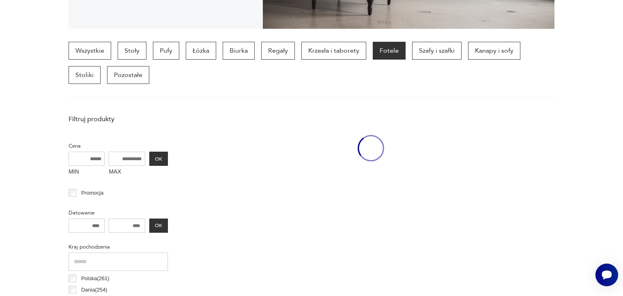
scroll to position [215, 0]
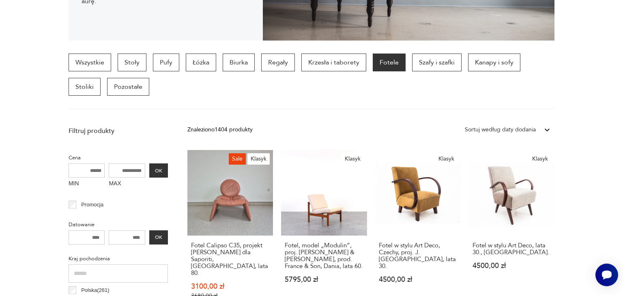
scroll to position [867, 0]
